Goal: Task Accomplishment & Management: Manage account settings

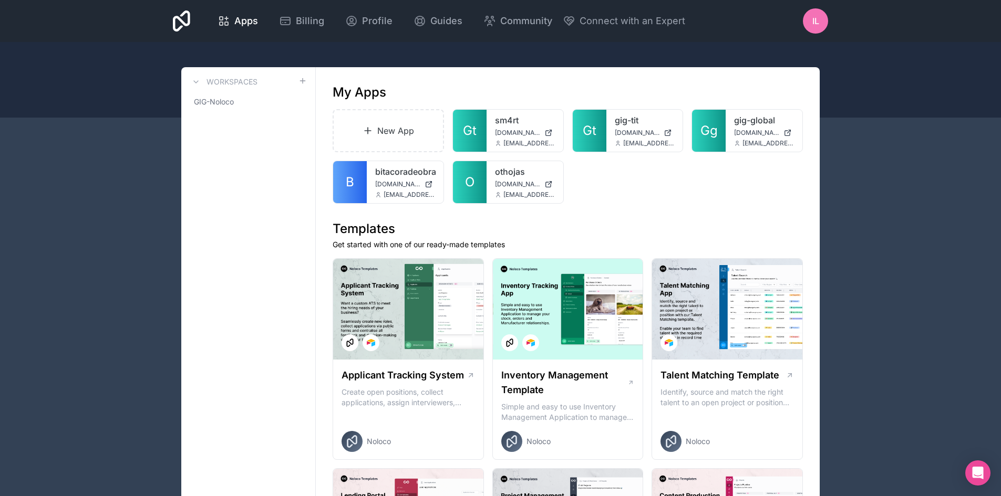
click at [808, 18] on div "IL" at bounding box center [815, 20] width 25 height 25
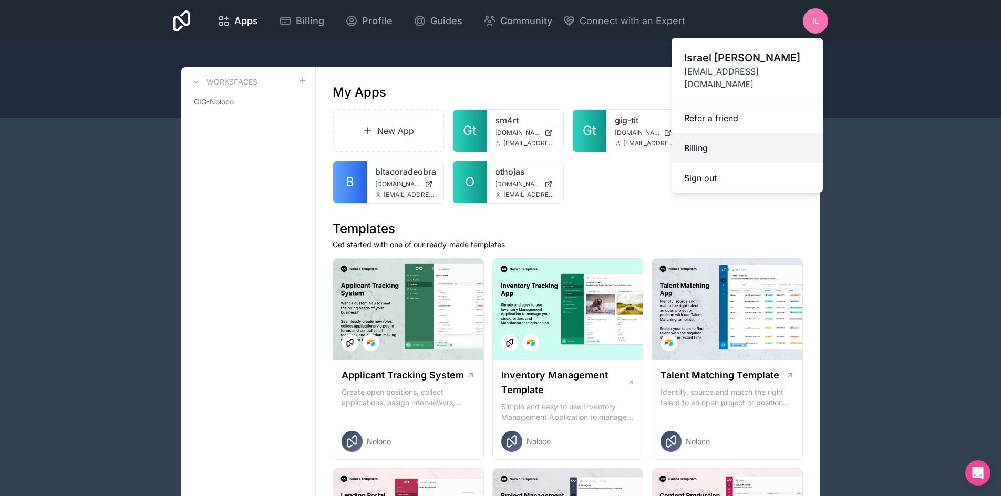
click at [727, 133] on link "Billing" at bounding box center [746, 148] width 151 height 30
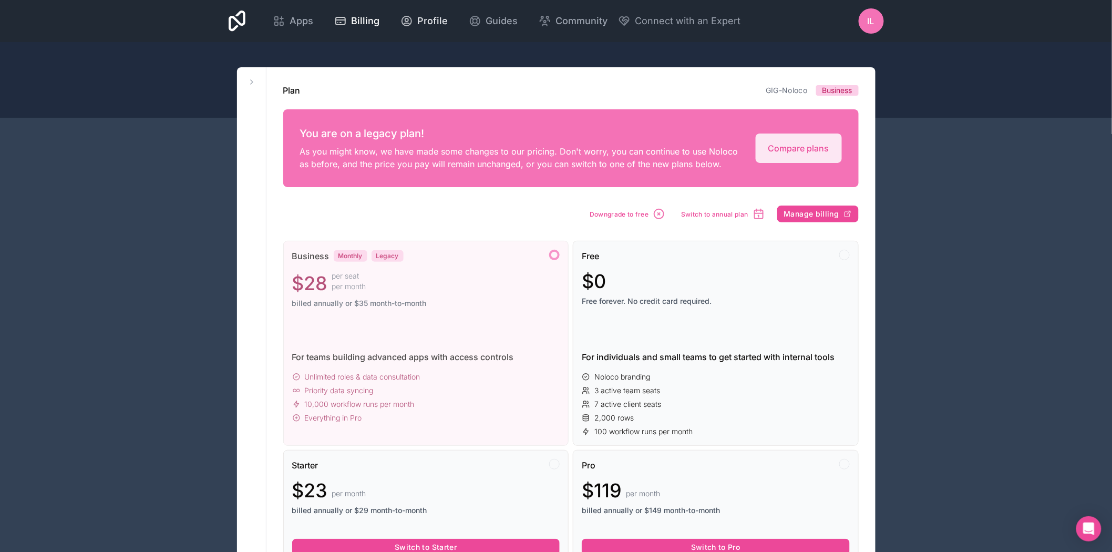
click at [420, 15] on span "Profile" at bounding box center [432, 21] width 30 height 15
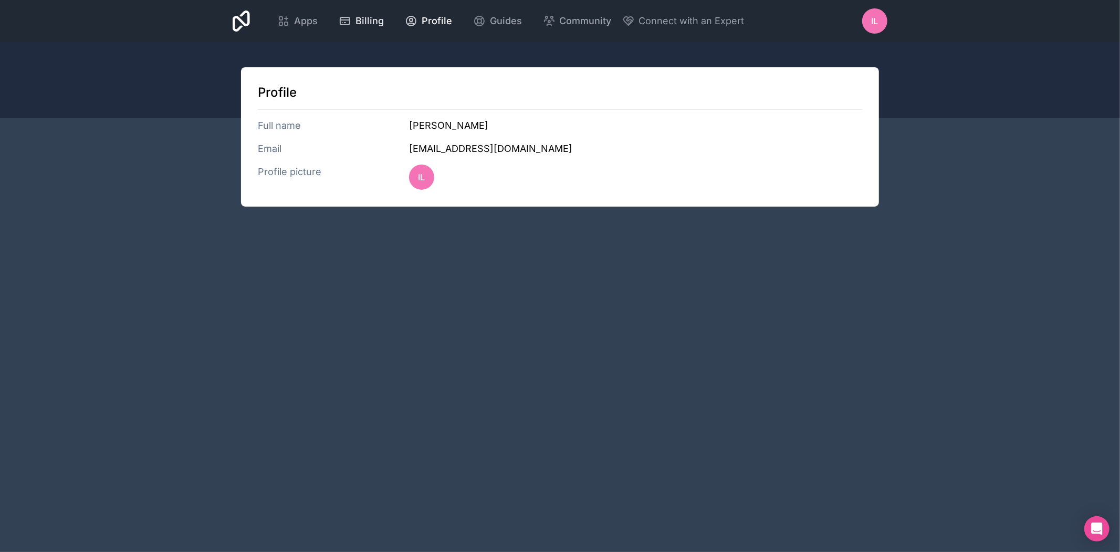
click at [381, 19] on span "Billing" at bounding box center [370, 21] width 28 height 15
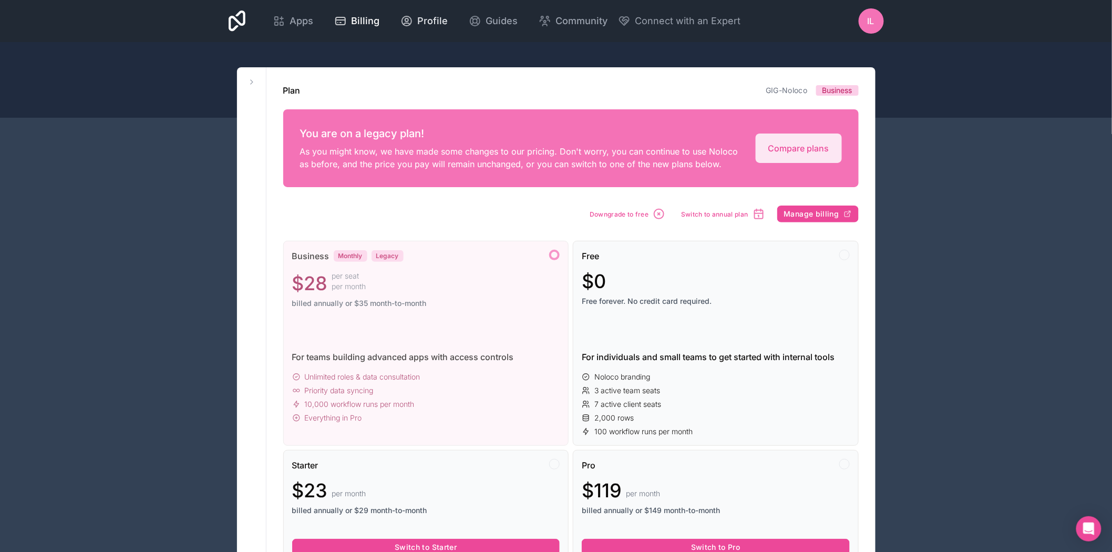
click at [421, 20] on span "Profile" at bounding box center [432, 21] width 30 height 15
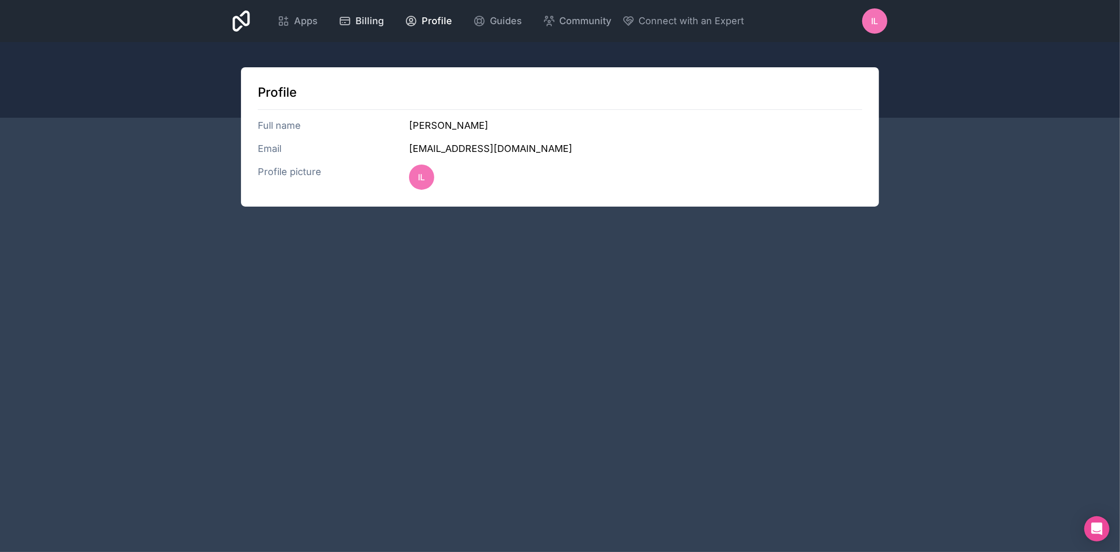
click at [379, 22] on span "Billing" at bounding box center [370, 21] width 28 height 15
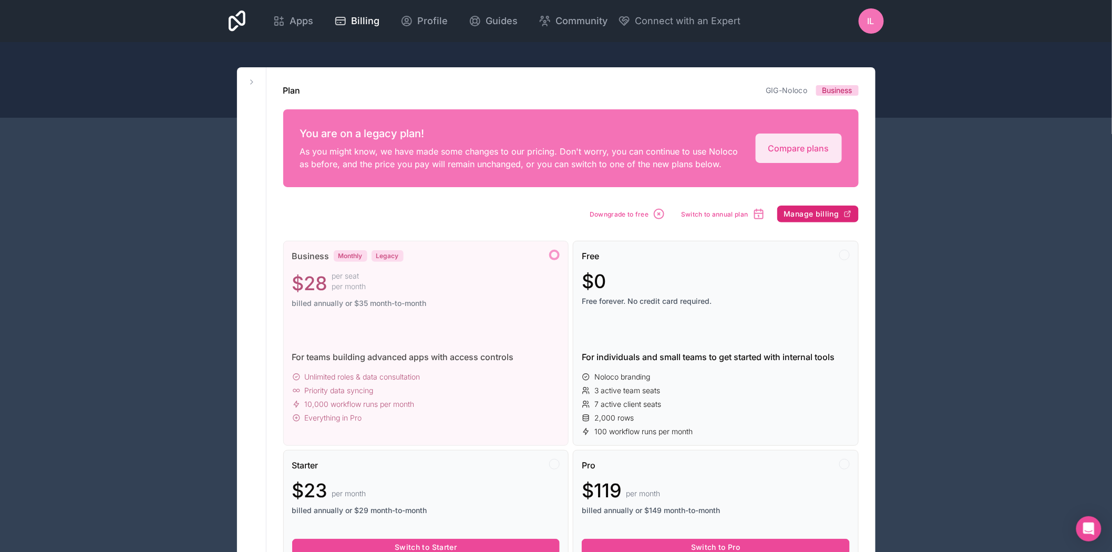
click at [798, 212] on span "Manage billing" at bounding box center [811, 213] width 55 height 9
